Goal: Check status: Check status

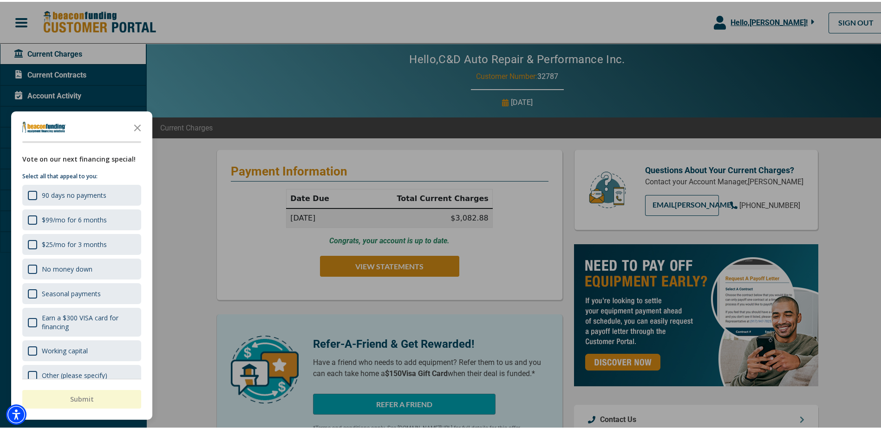
click at [188, 212] on div at bounding box center [444, 214] width 888 height 429
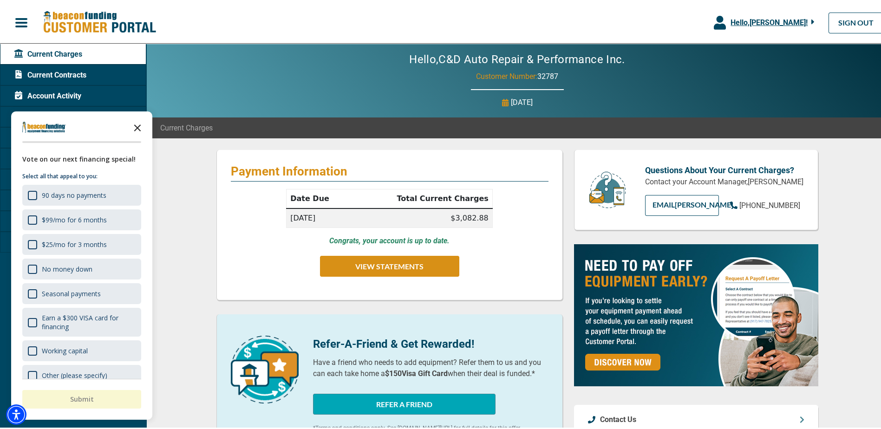
click at [137, 129] on icon "Close the survey" at bounding box center [137, 125] width 19 height 19
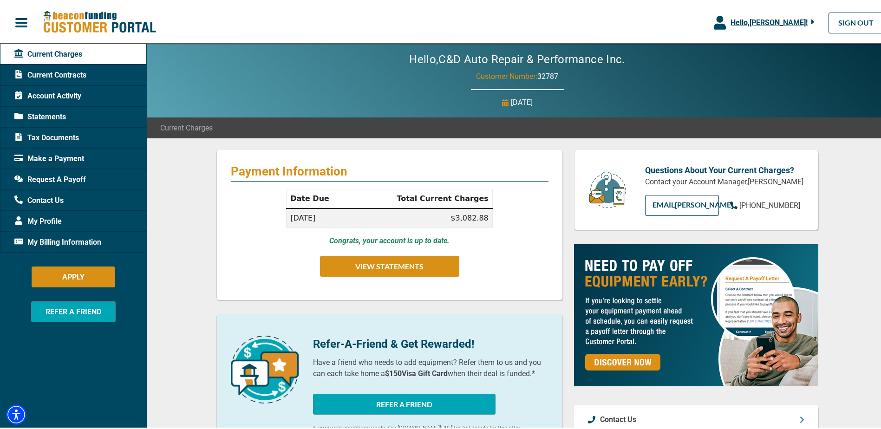
click at [56, 93] on span "Account Activity" at bounding box center [47, 94] width 67 height 11
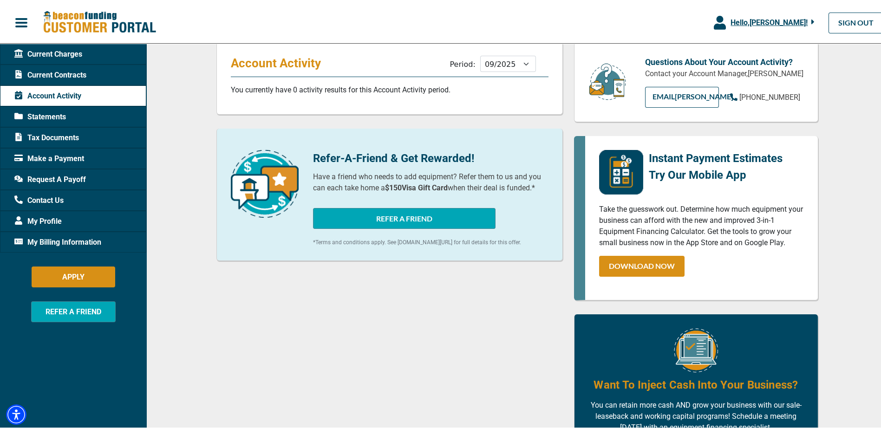
scroll to position [93, 0]
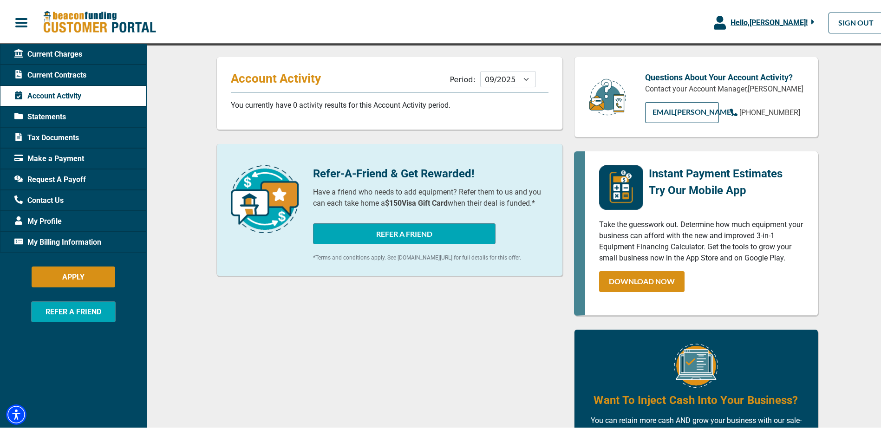
click at [55, 116] on span "Statements" at bounding box center [40, 115] width 52 height 11
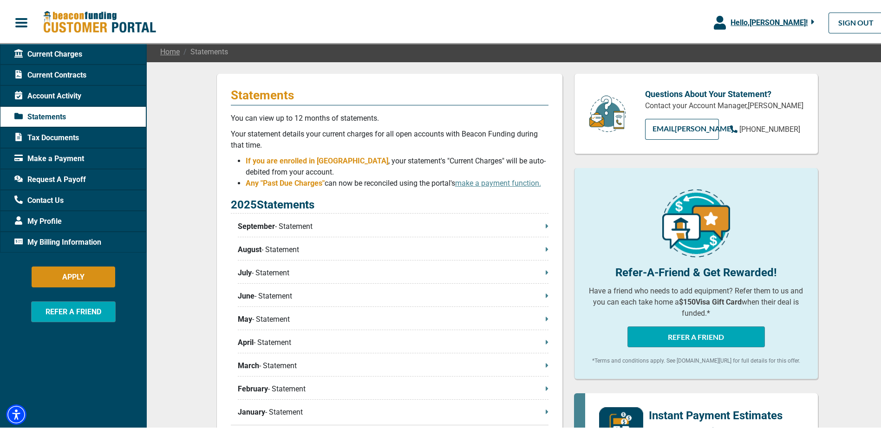
scroll to position [93, 0]
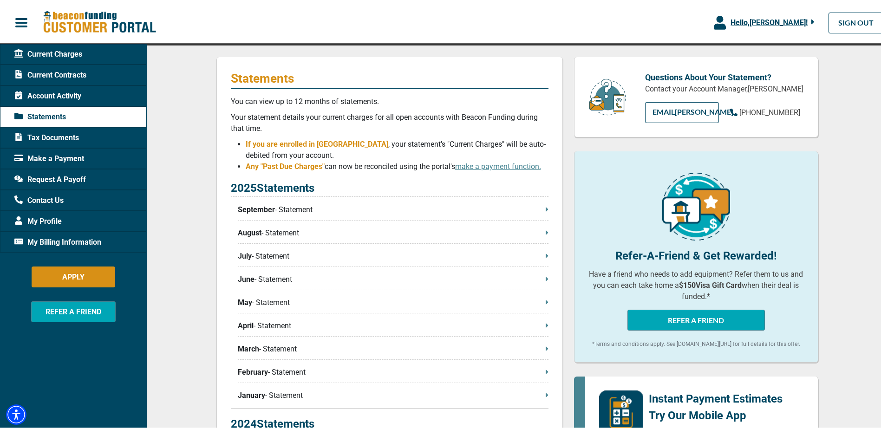
click at [290, 209] on p "September - Statement" at bounding box center [393, 207] width 311 height 11
click at [541, 210] on p "September - Statement" at bounding box center [393, 207] width 311 height 11
click at [62, 137] on span "Tax Documents" at bounding box center [46, 135] width 65 height 11
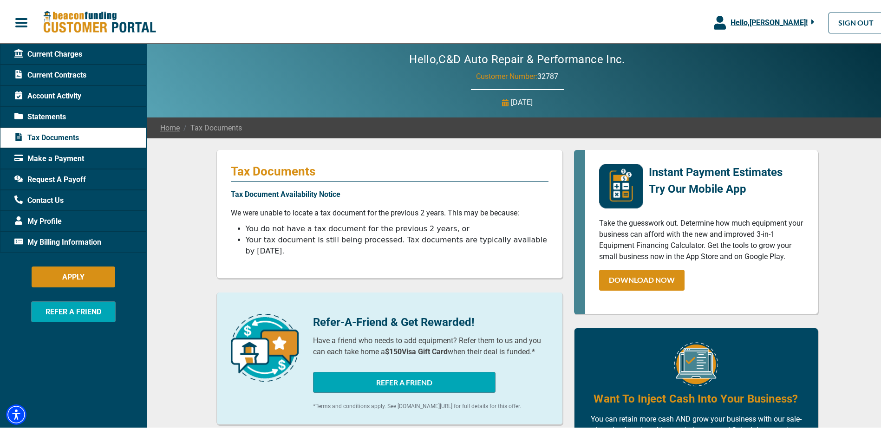
click at [46, 77] on span "Current Contracts" at bounding box center [50, 73] width 72 height 11
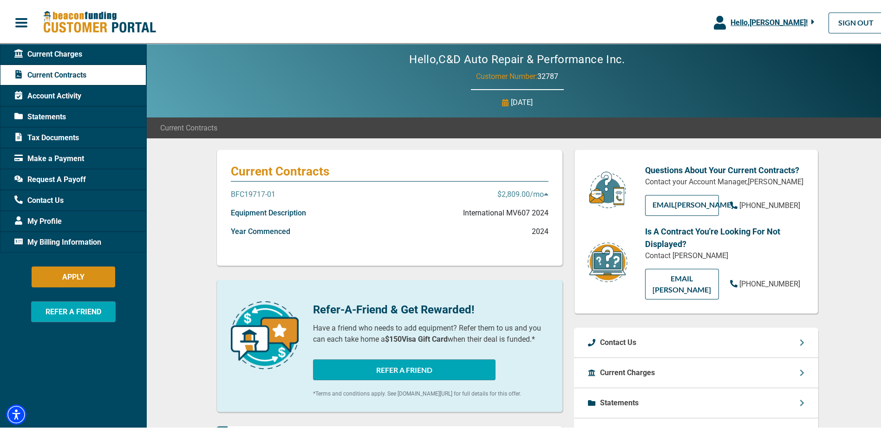
click at [248, 190] on p "BFC19717-01" at bounding box center [253, 192] width 45 height 11
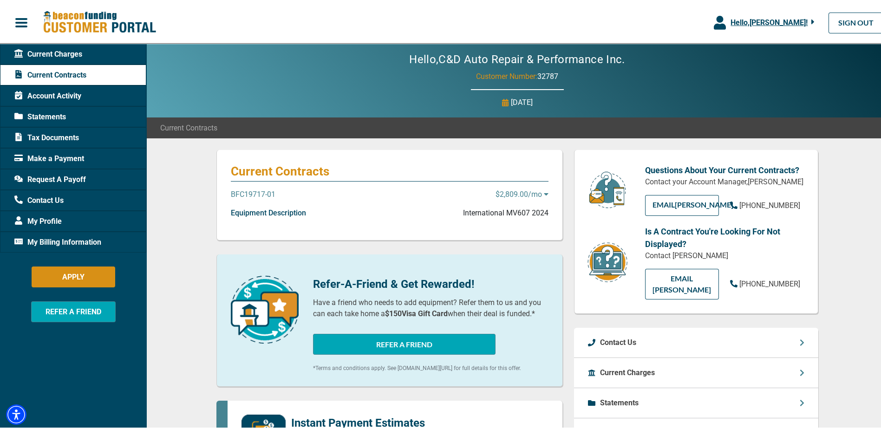
click at [248, 190] on p "BFC19717-01" at bounding box center [253, 192] width 45 height 11
